Goal: Task Accomplishment & Management: Use online tool/utility

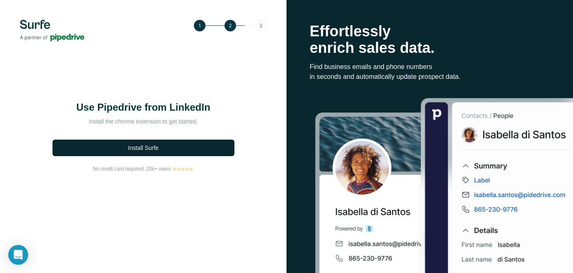
click at [141, 146] on span "Install Surfe" at bounding box center [143, 148] width 31 height 8
